Goal: Task Accomplishment & Management: Manage account settings

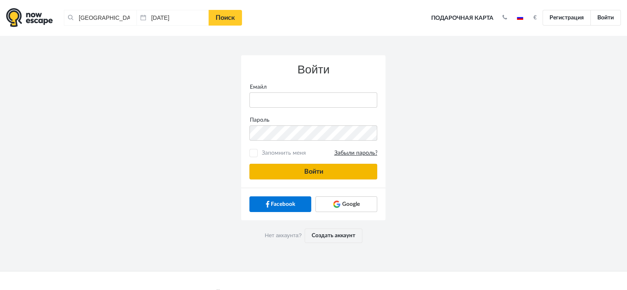
type input "[PERSON_NAME][EMAIL_ADDRESS][DOMAIN_NAME]"
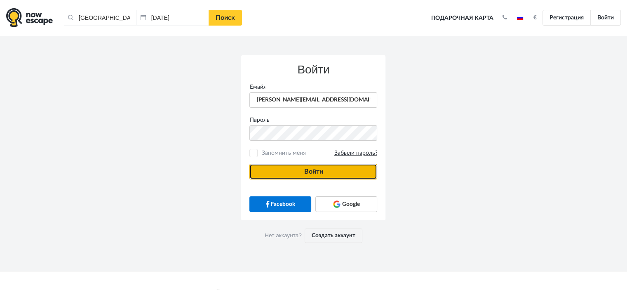
click at [289, 168] on button "Войти" at bounding box center [313, 172] width 128 height 16
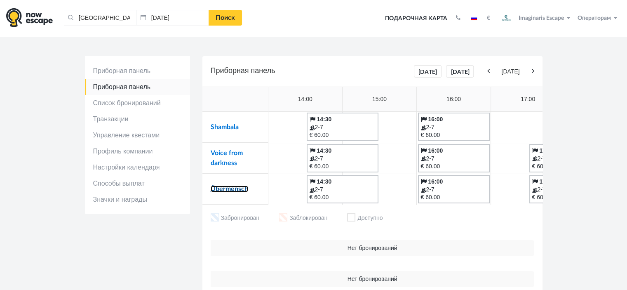
click at [226, 191] on link "Übermensch" at bounding box center [230, 188] width 38 height 7
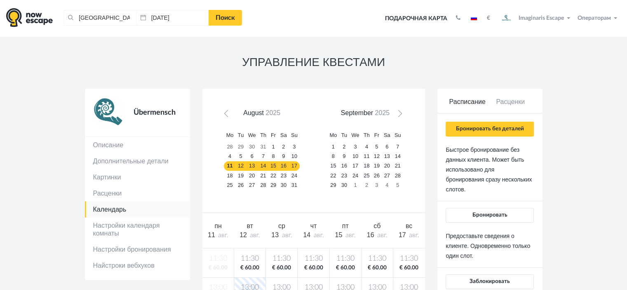
click at [468, 141] on div "Бронировать без деталей Быстрое бронирование без данных клиента. Может быть исп…" at bounding box center [490, 244] width 88 height 244
click at [468, 135] on button "Бронировать без деталей" at bounding box center [490, 129] width 88 height 15
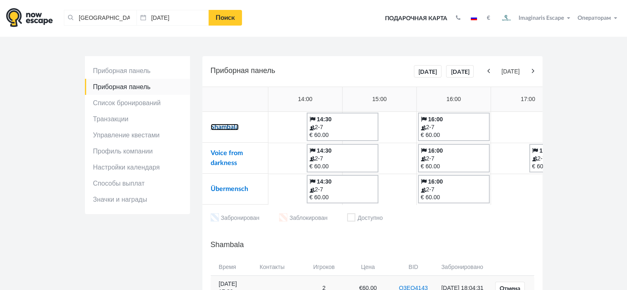
click at [236, 127] on link "Shambala" at bounding box center [225, 127] width 28 height 7
click at [218, 152] on link "Voice from darkness" at bounding box center [227, 158] width 32 height 16
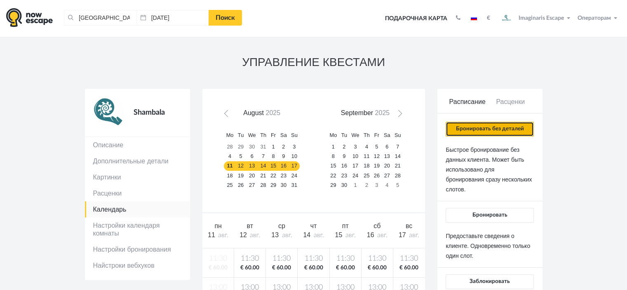
click at [488, 127] on button "Бронировать без деталей" at bounding box center [490, 129] width 88 height 15
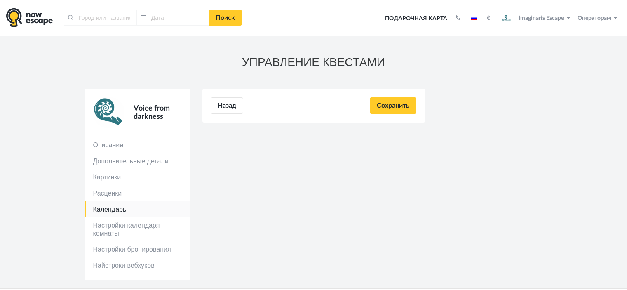
type input "[GEOGRAPHIC_DATA], [GEOGRAPHIC_DATA]"
type input "[DATE]"
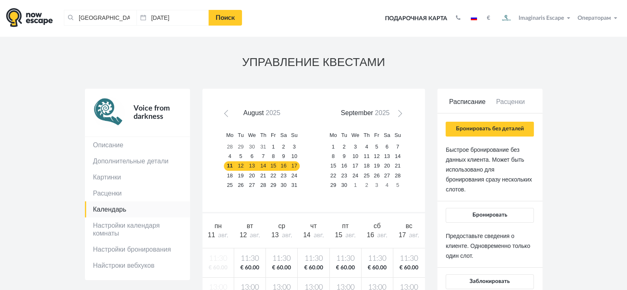
click at [537, 156] on form "Расписание Расценки Бронировать без деталей Быстрое бронирование без данных кли…" at bounding box center [489, 235] width 105 height 293
click at [519, 127] on button "Бронировать без деталей" at bounding box center [490, 129] width 88 height 15
